Goal: Task Accomplishment & Management: Manage account settings

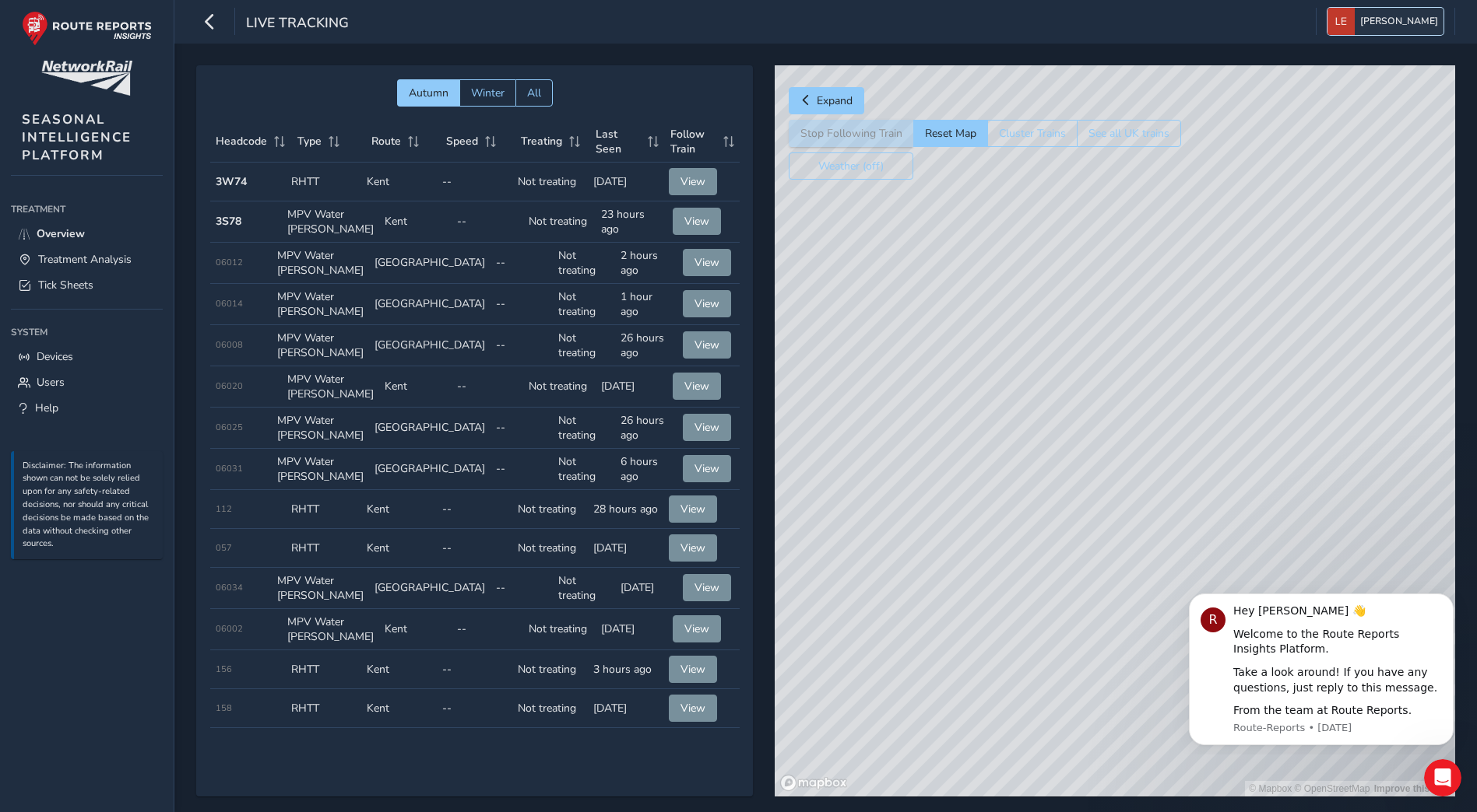
click at [1384, 18] on button "[PERSON_NAME]" at bounding box center [1385, 21] width 116 height 27
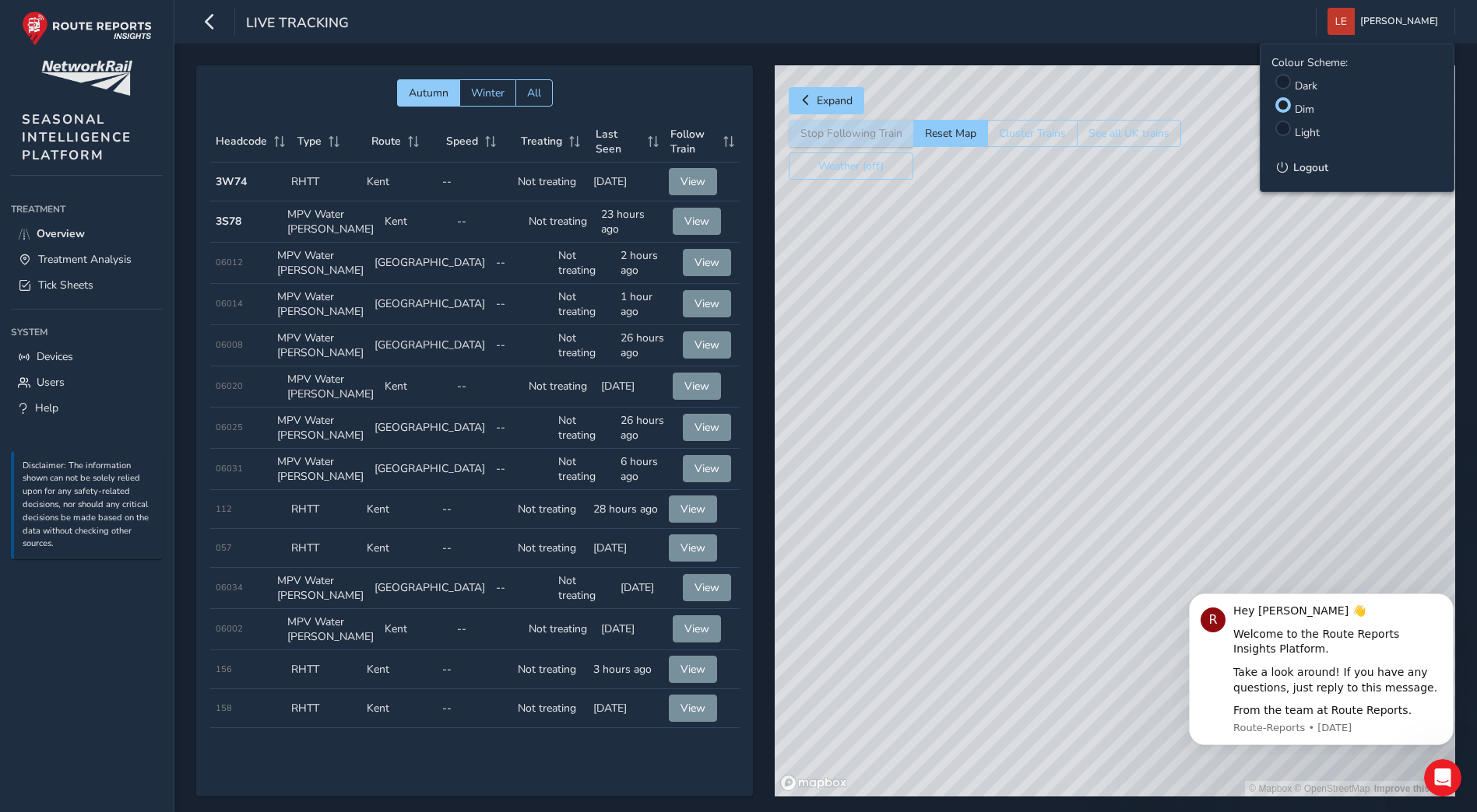
click at [1025, 30] on div "Live Tracking [PERSON_NAME] Colour Scheme: Dark Dim Light Logout" at bounding box center [826, 22] width 1303 height 44
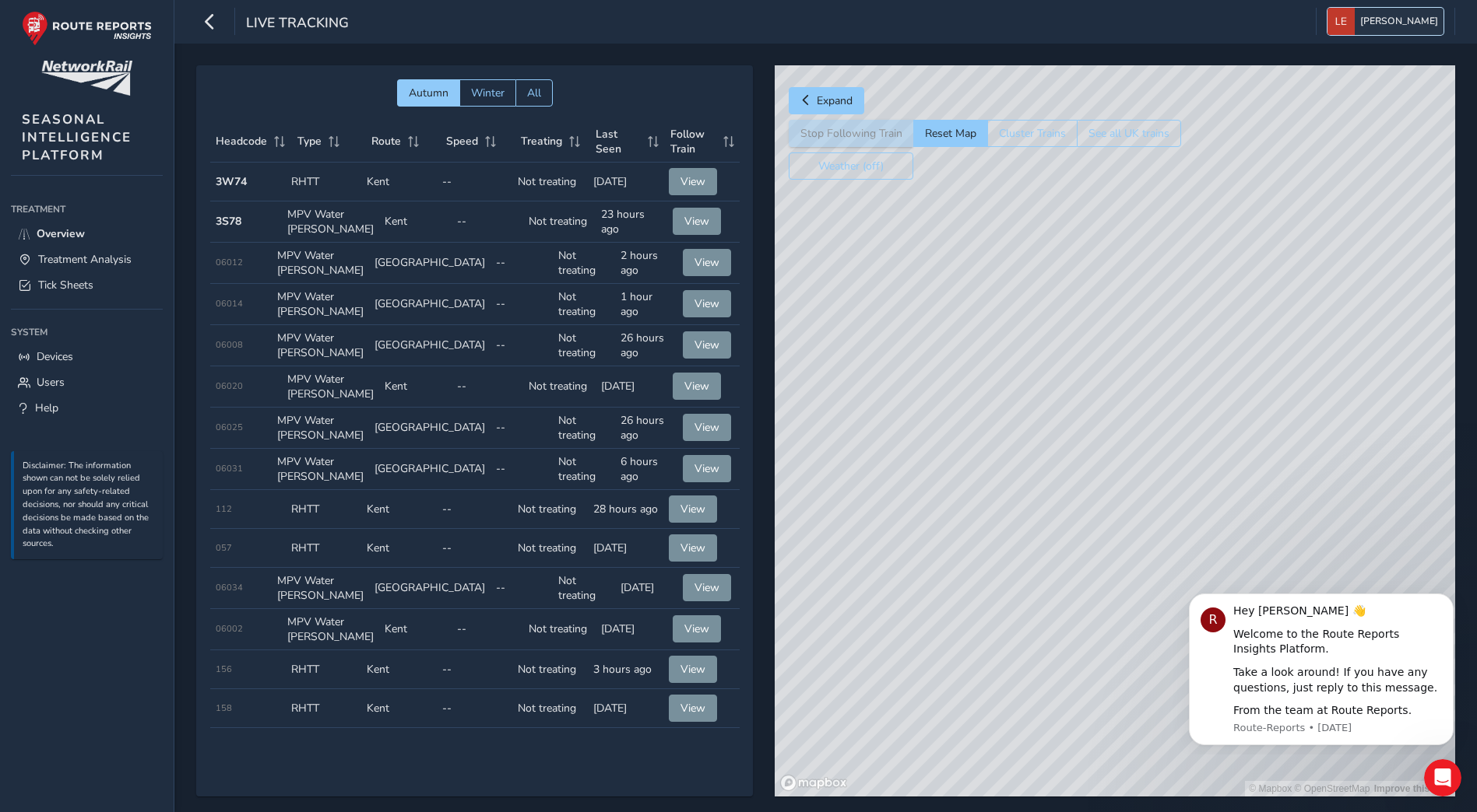
click at [1355, 21] on img "button" at bounding box center [1340, 21] width 27 height 27
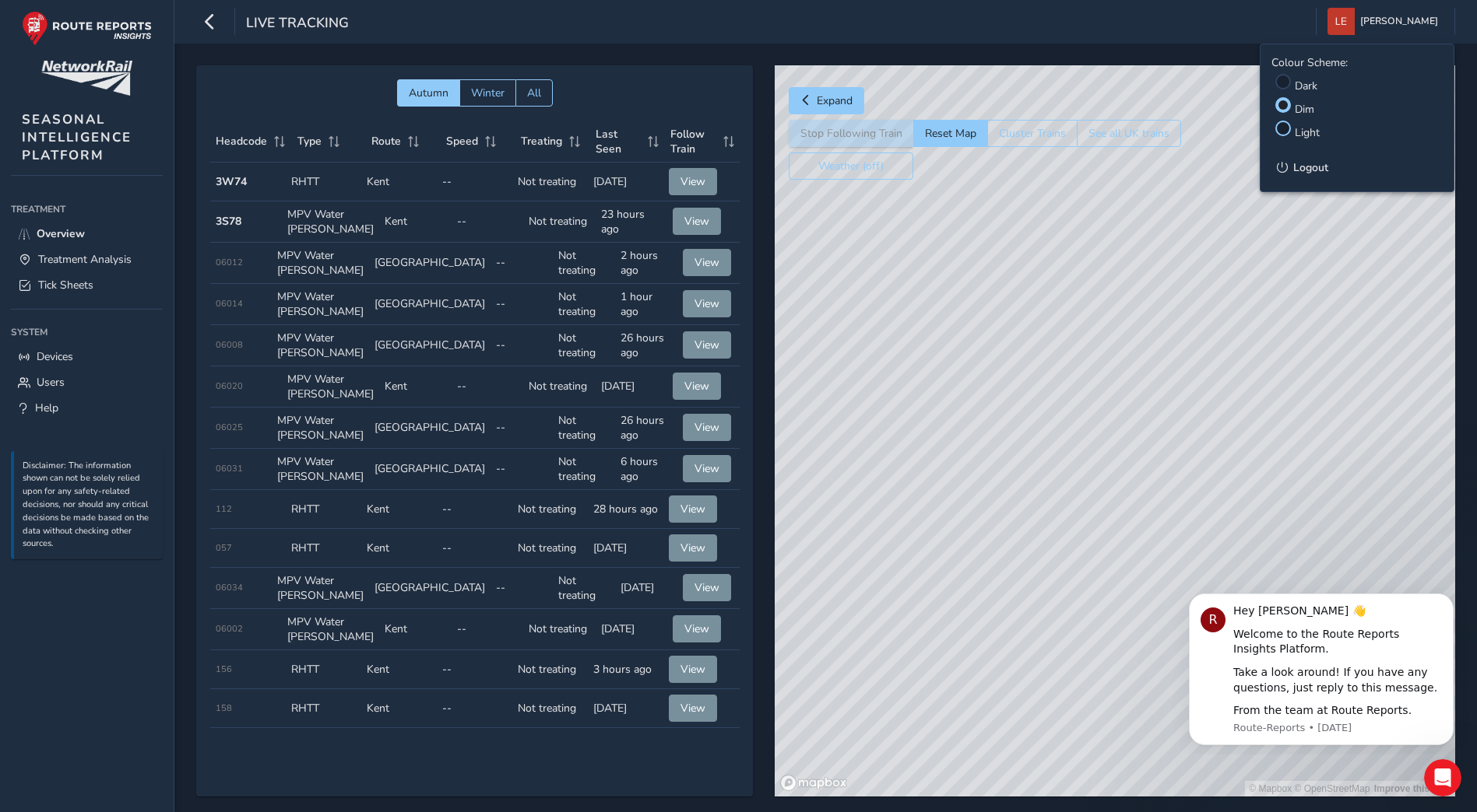
click at [1286, 133] on div at bounding box center [1283, 128] width 15 height 15
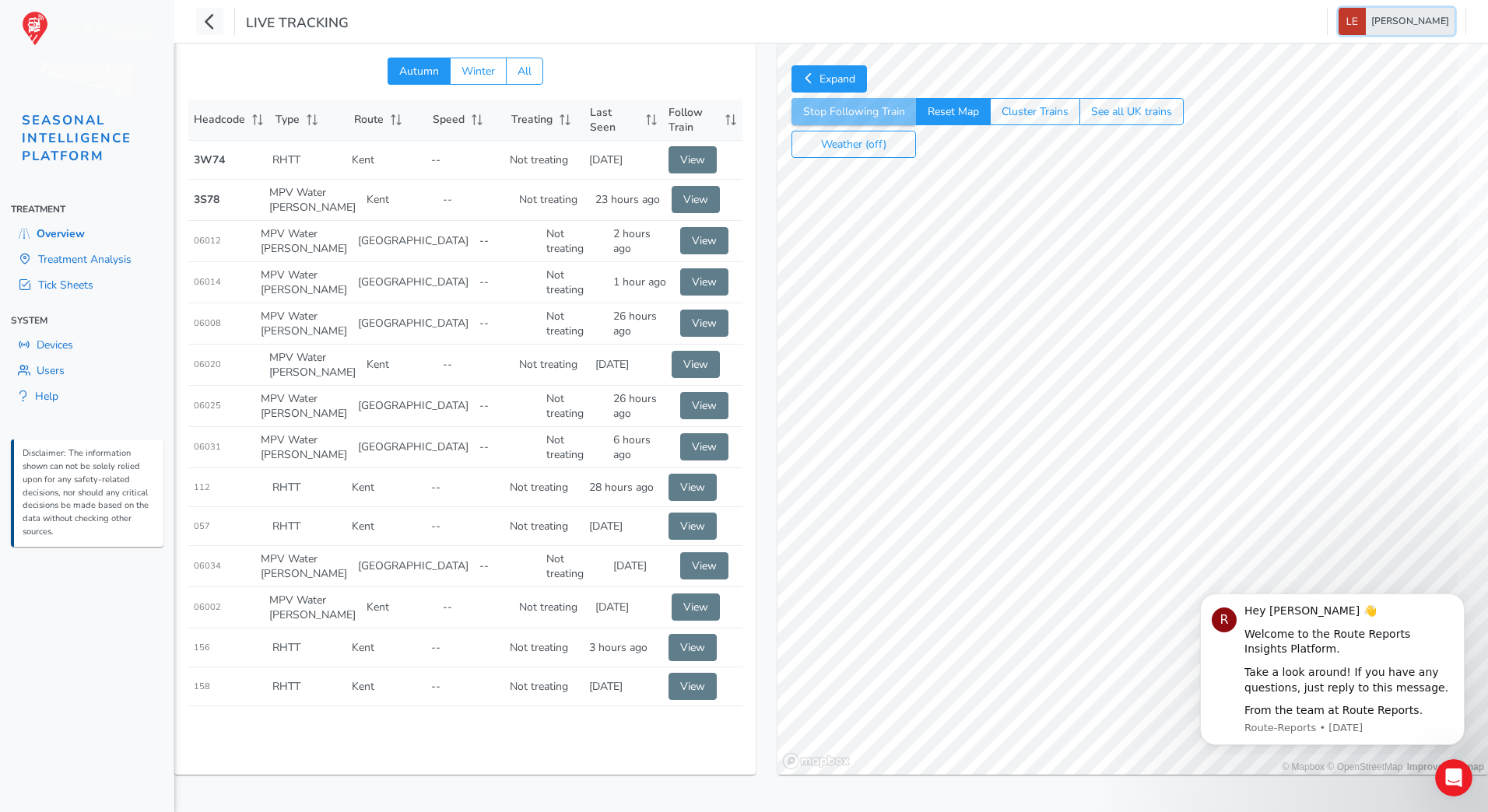
click at [1403, 18] on span "[PERSON_NAME]" at bounding box center [1410, 21] width 78 height 27
click at [1316, 110] on label "Dim" at bounding box center [1315, 109] width 20 height 15
click at [1294, 102] on input "Dim" at bounding box center [1294, 102] width 0 height 0
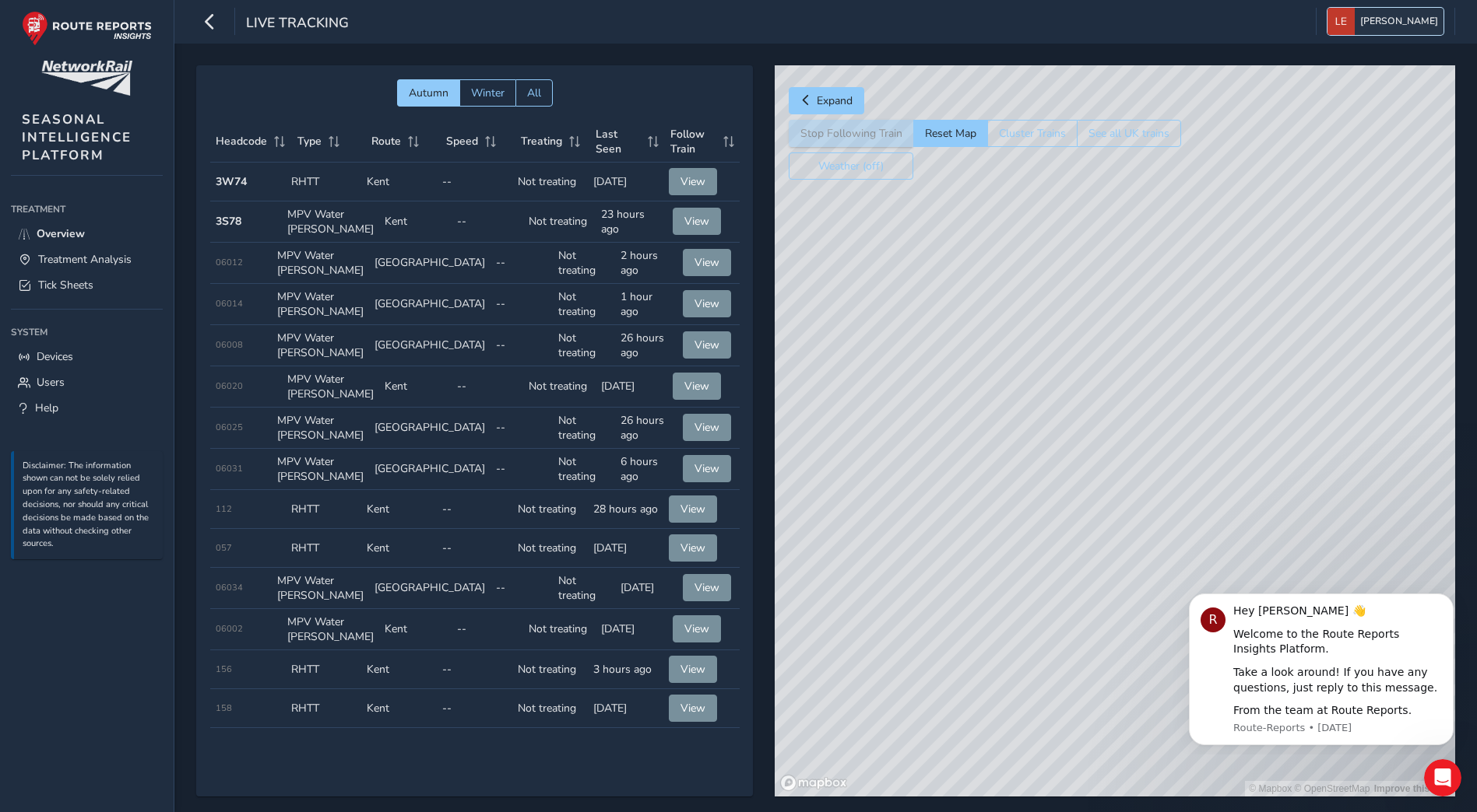
click at [1413, 29] on span "[PERSON_NAME]" at bounding box center [1398, 21] width 78 height 27
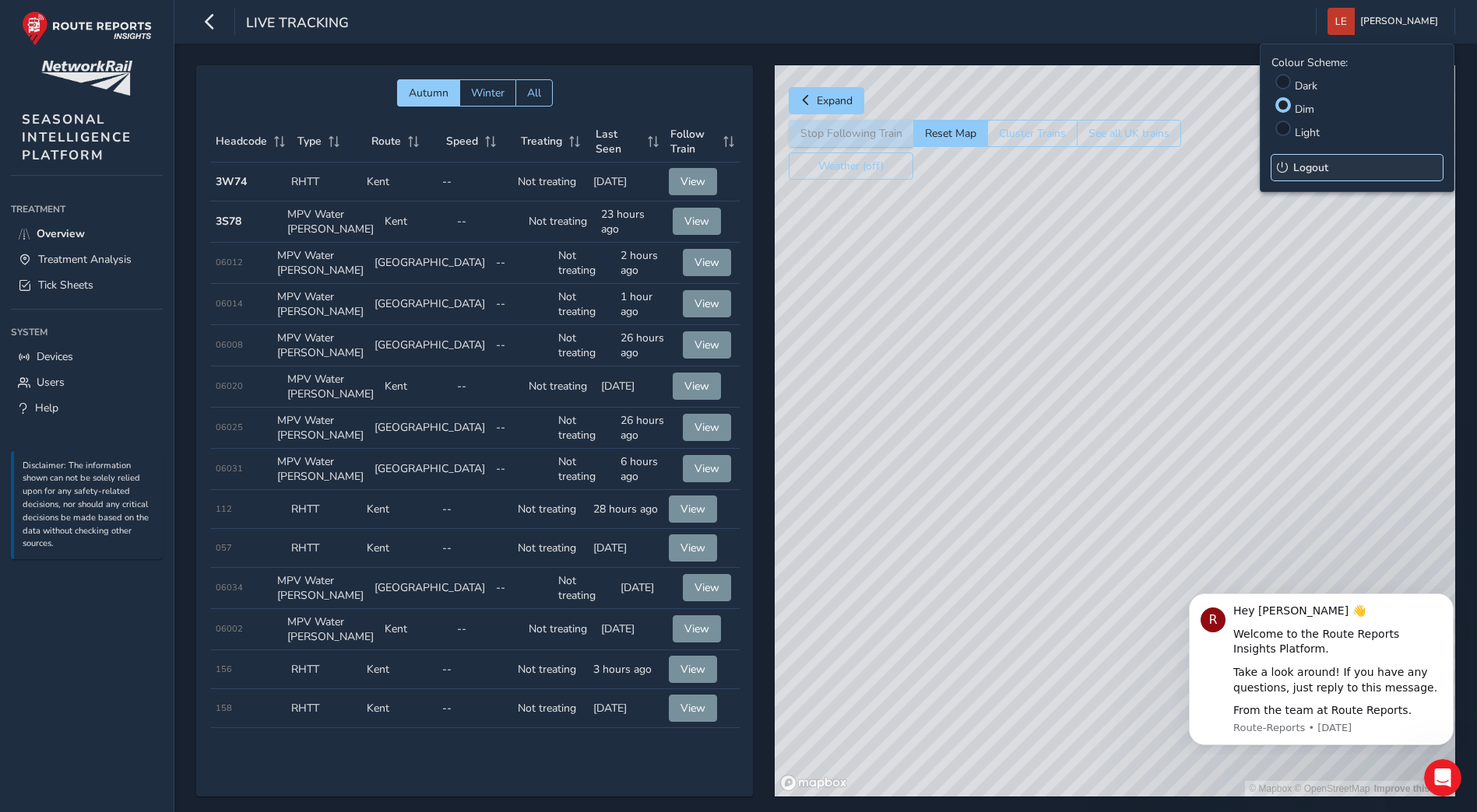
click at [1322, 171] on span "Logout" at bounding box center [1310, 168] width 35 height 15
